Goal: Ask a question: Seek information or help from site administrators or community

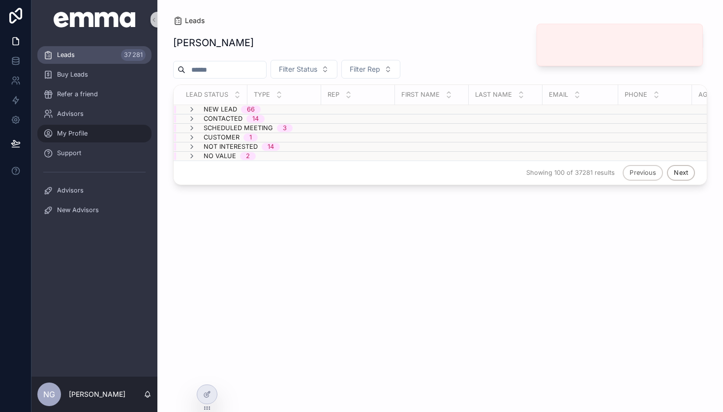
click at [88, 134] on div "My Profile" at bounding box center [94, 134] width 102 height 16
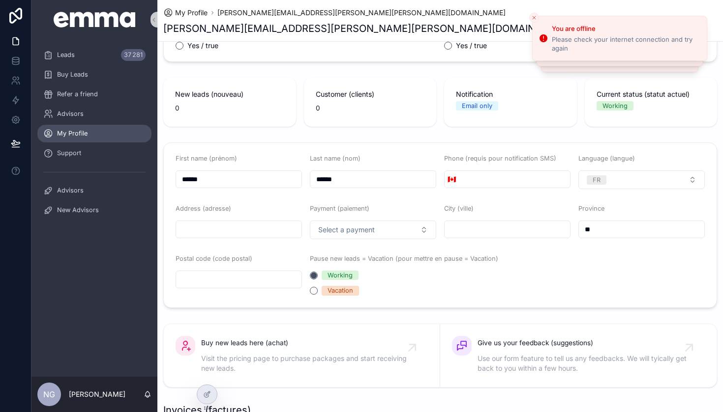
scroll to position [111, 0]
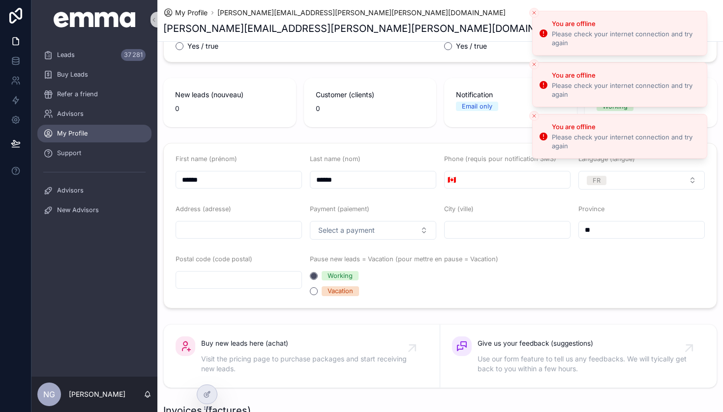
click at [533, 16] on button "Close toast" at bounding box center [534, 13] width 10 height 10
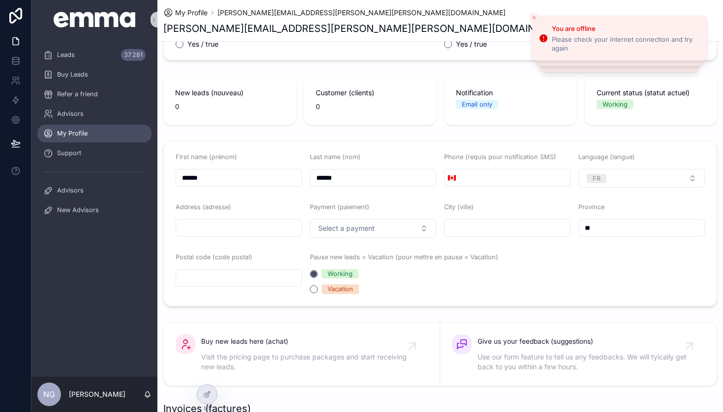
scroll to position [90, 0]
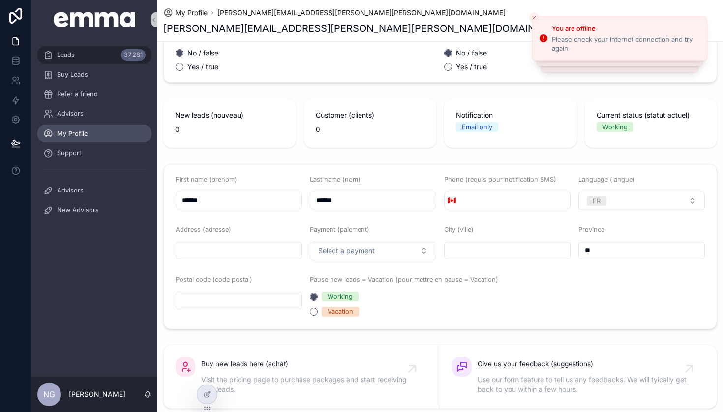
click at [76, 60] on div "Leads 37 281" at bounding box center [94, 55] width 102 height 16
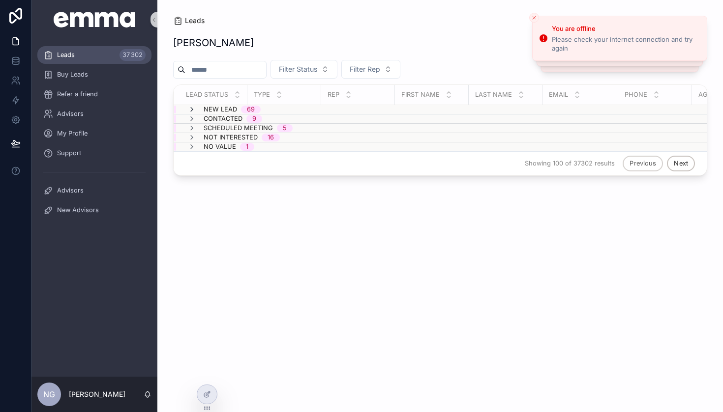
click at [190, 107] on icon "scrollable content" at bounding box center [192, 110] width 8 height 8
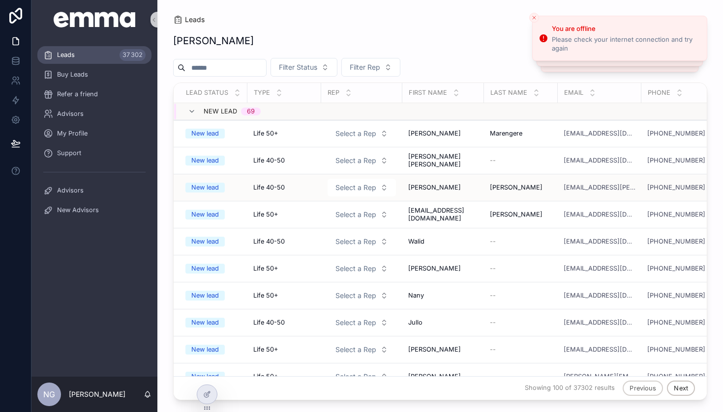
click at [205, 188] on div "New lead" at bounding box center [205, 187] width 28 height 9
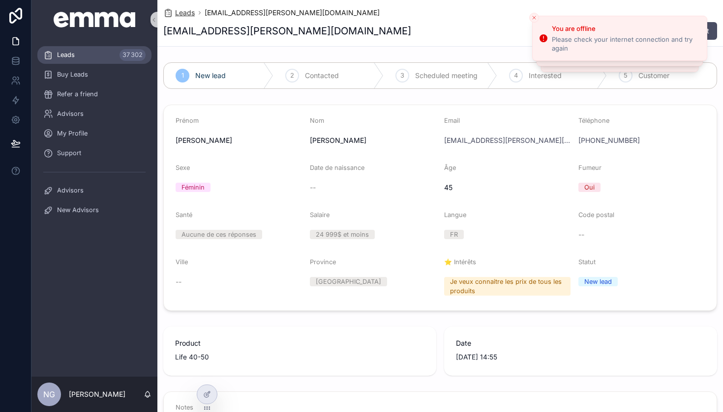
click at [188, 15] on span "Leads" at bounding box center [185, 13] width 20 height 10
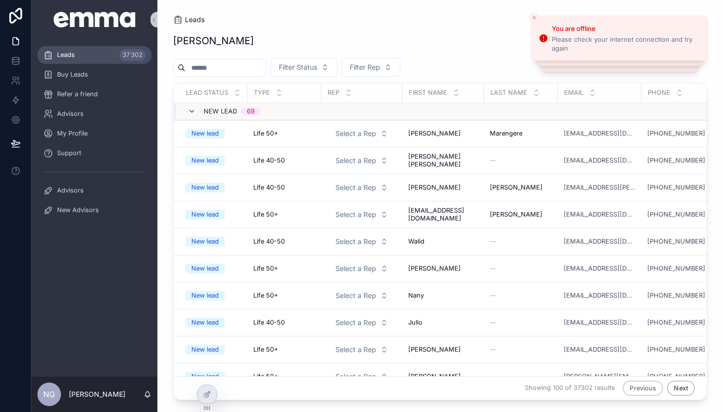
click at [191, 112] on icon "scrollable content" at bounding box center [192, 112] width 8 height 8
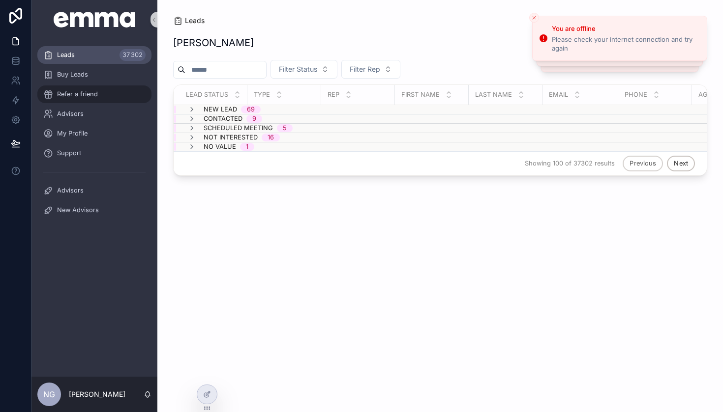
click at [100, 93] on div "Refer a friend" at bounding box center [94, 95] width 102 height 16
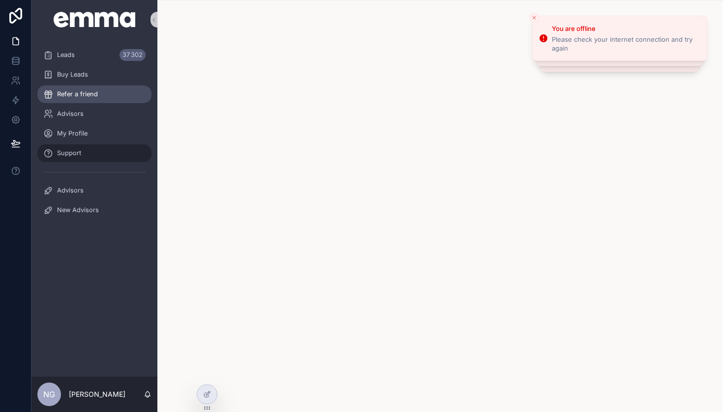
click at [83, 156] on div "Support" at bounding box center [94, 154] width 102 height 16
